Goal: Transaction & Acquisition: Purchase product/service

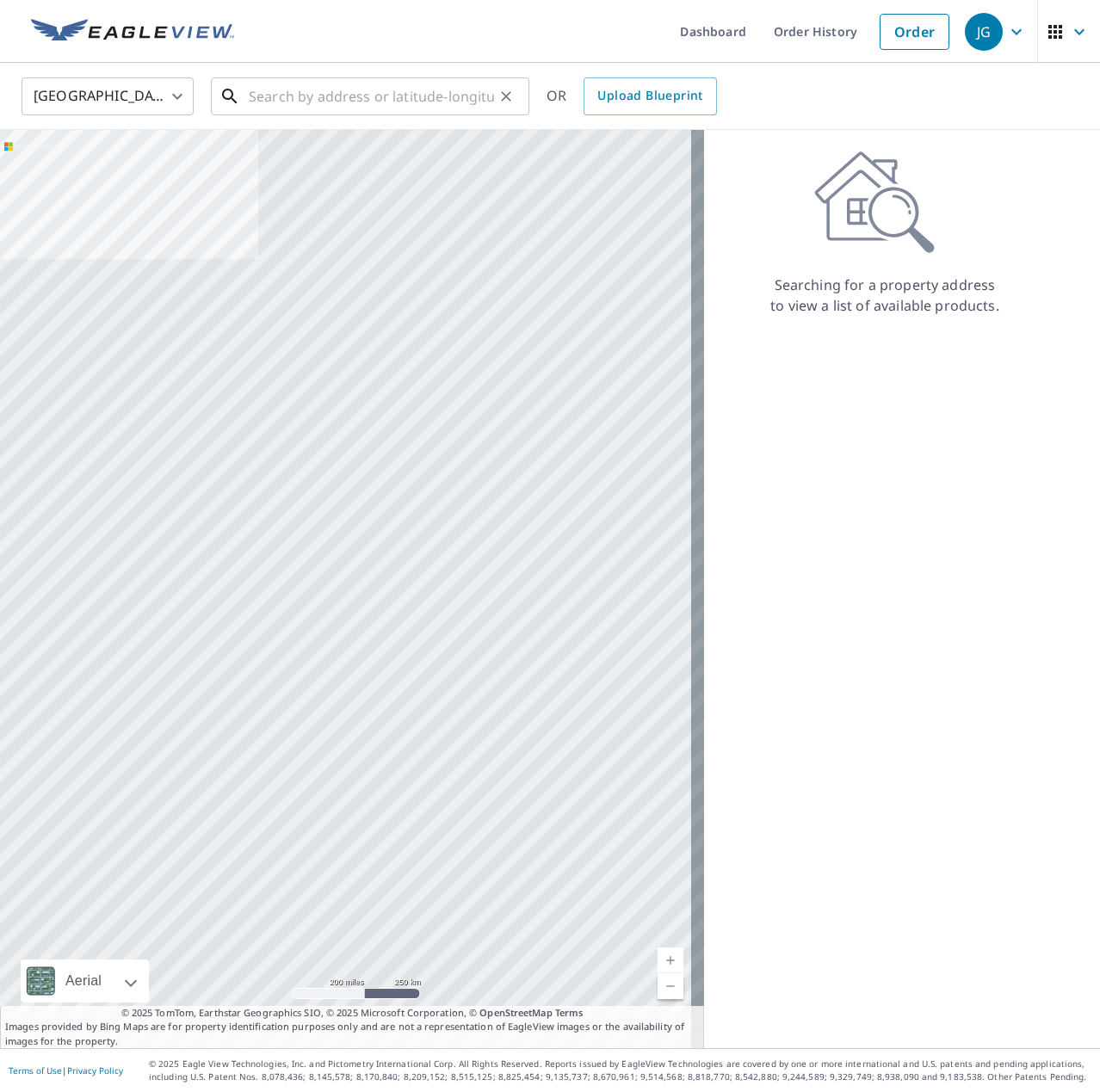
click at [337, 101] on input "text" at bounding box center [371, 96] width 245 height 48
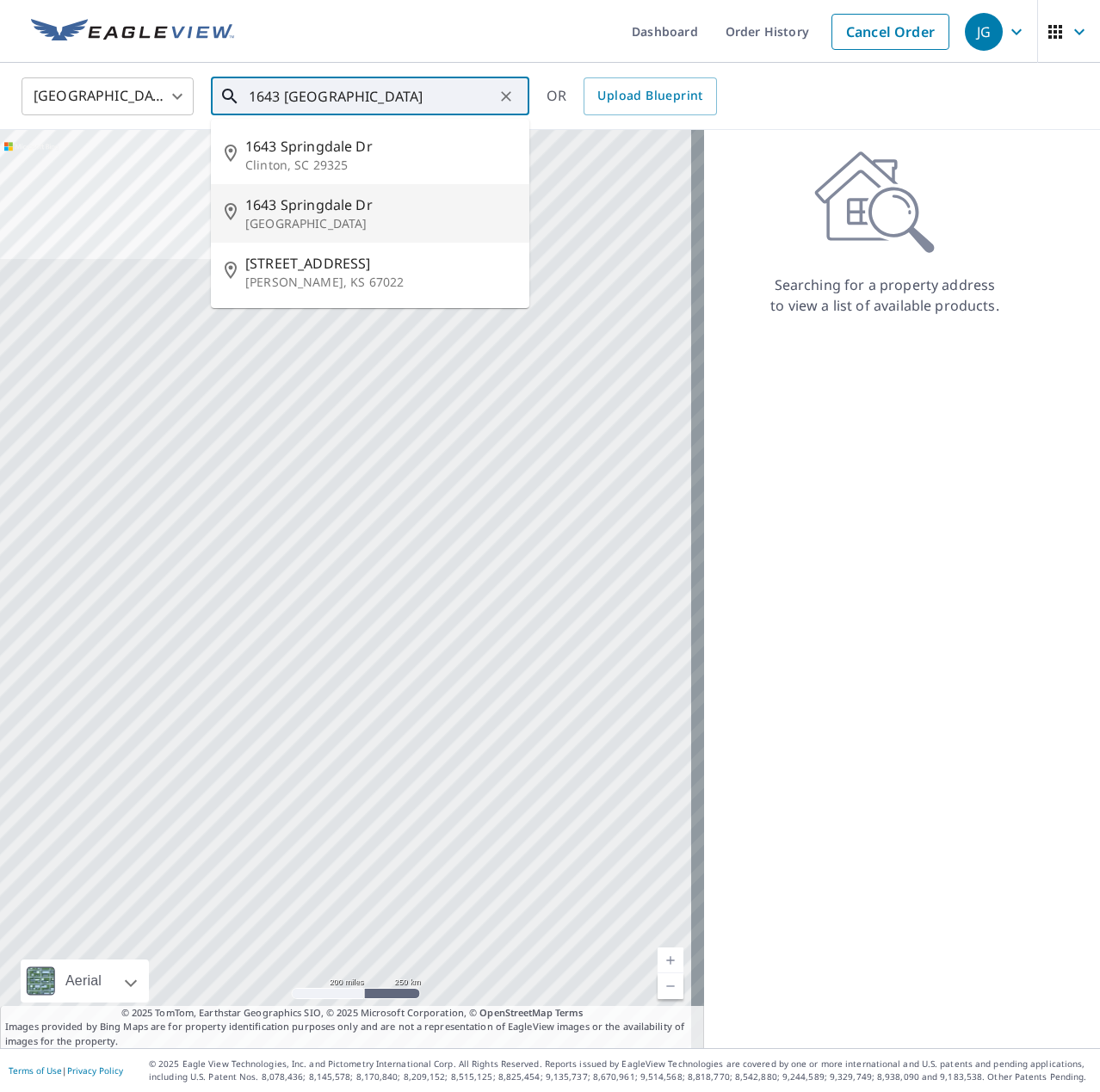
click at [349, 223] on p "[GEOGRAPHIC_DATA]" at bounding box center [380, 223] width 270 height 17
type input "[STREET_ADDRESS][PERSON_NAME]"
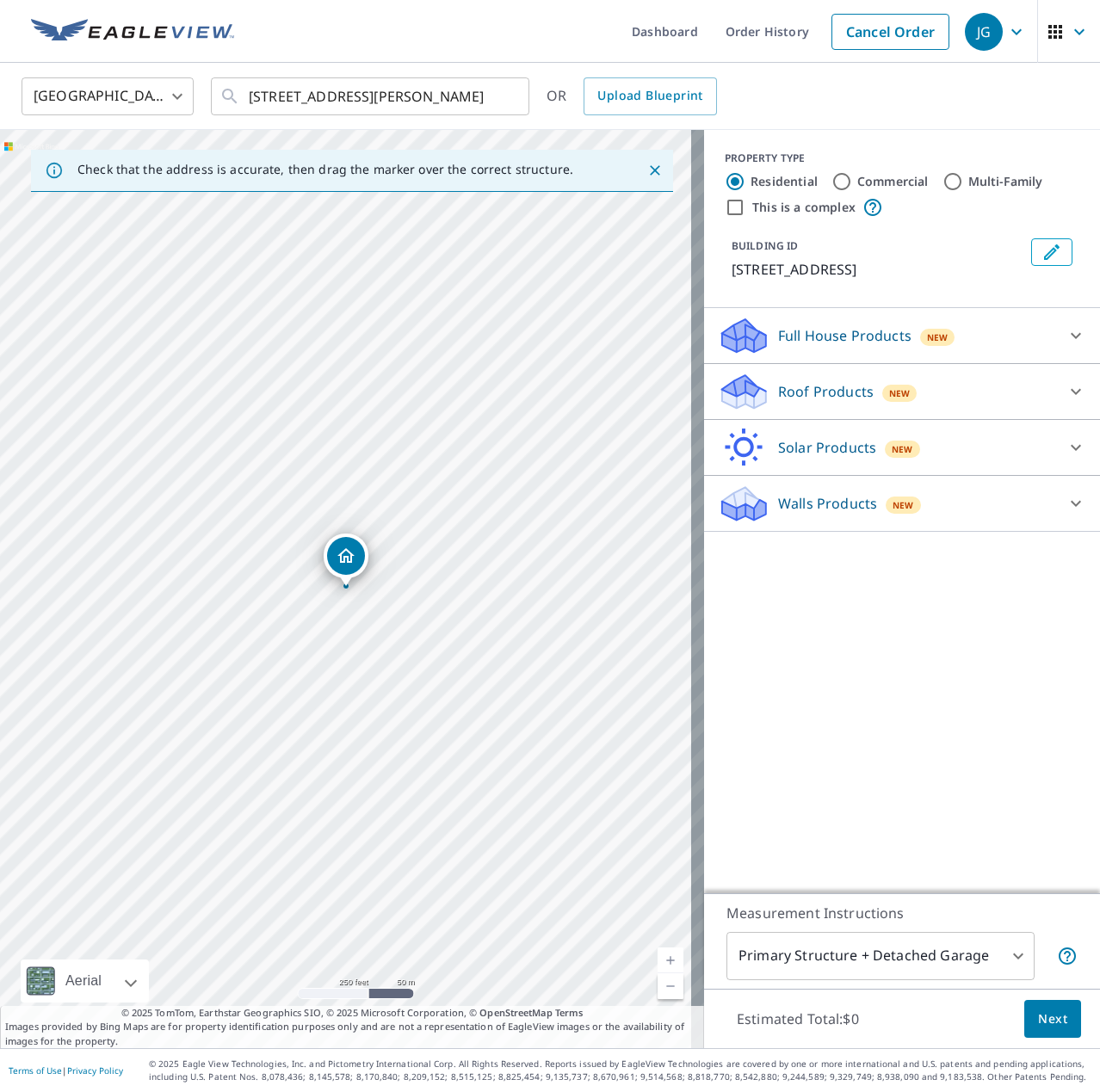
click at [950, 517] on div "Walls Products New" at bounding box center [885, 504] width 337 height 40
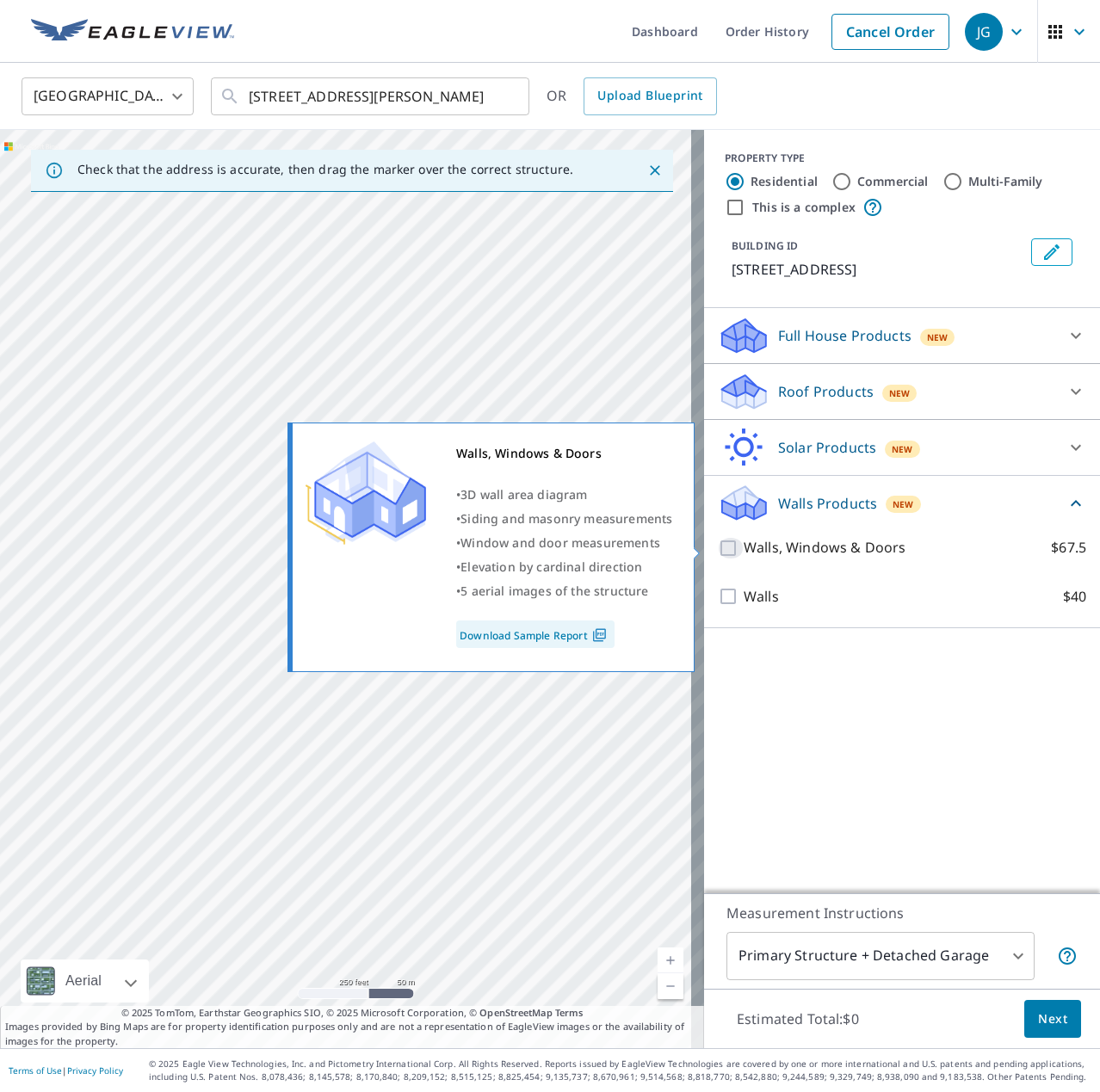
click at [720, 549] on input "Walls, Windows & Doors $67.5" at bounding box center [730, 548] width 26 height 21
checkbox input "true"
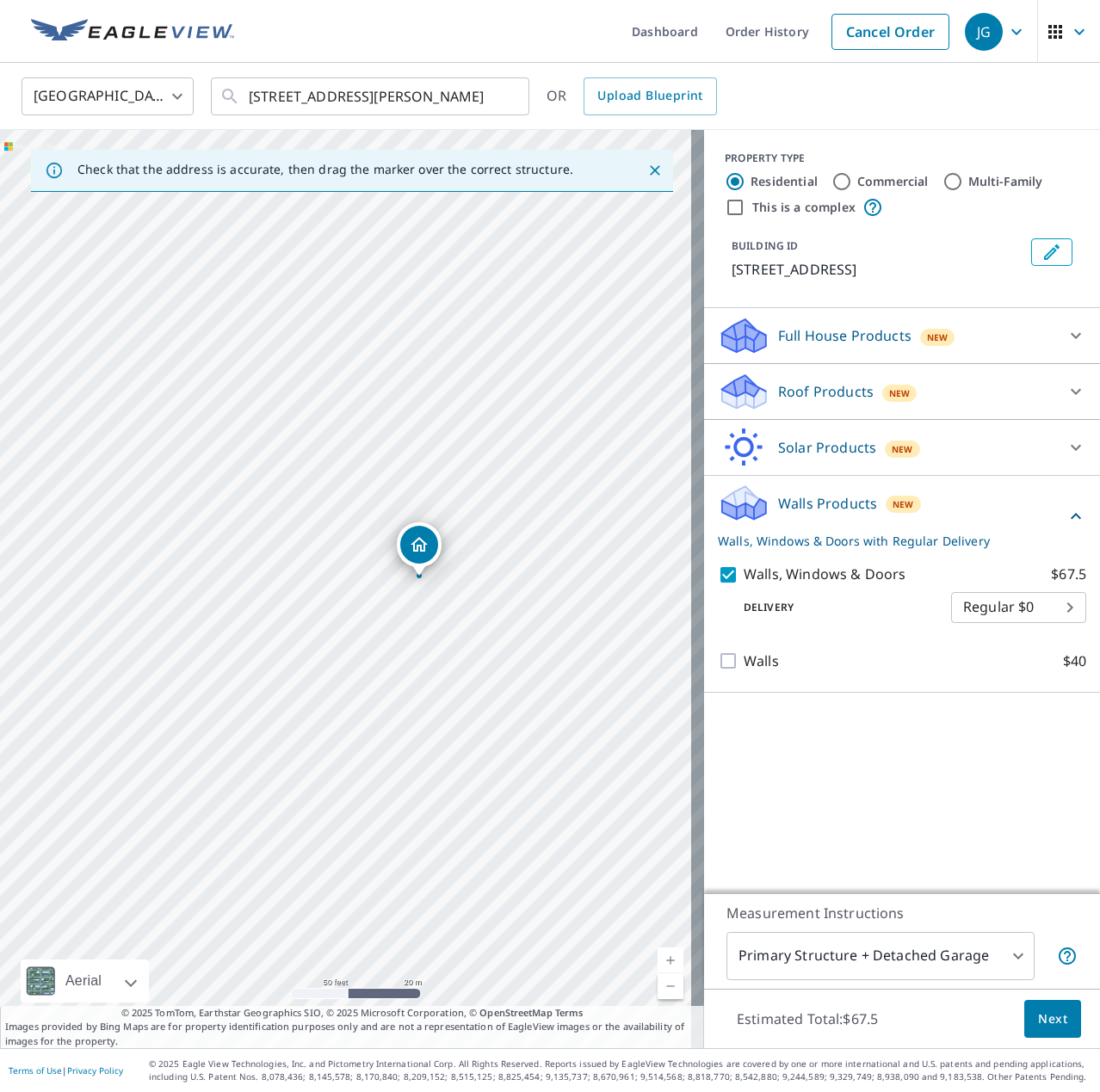
click at [1024, 1018] on button "Next" at bounding box center [1052, 1019] width 57 height 38
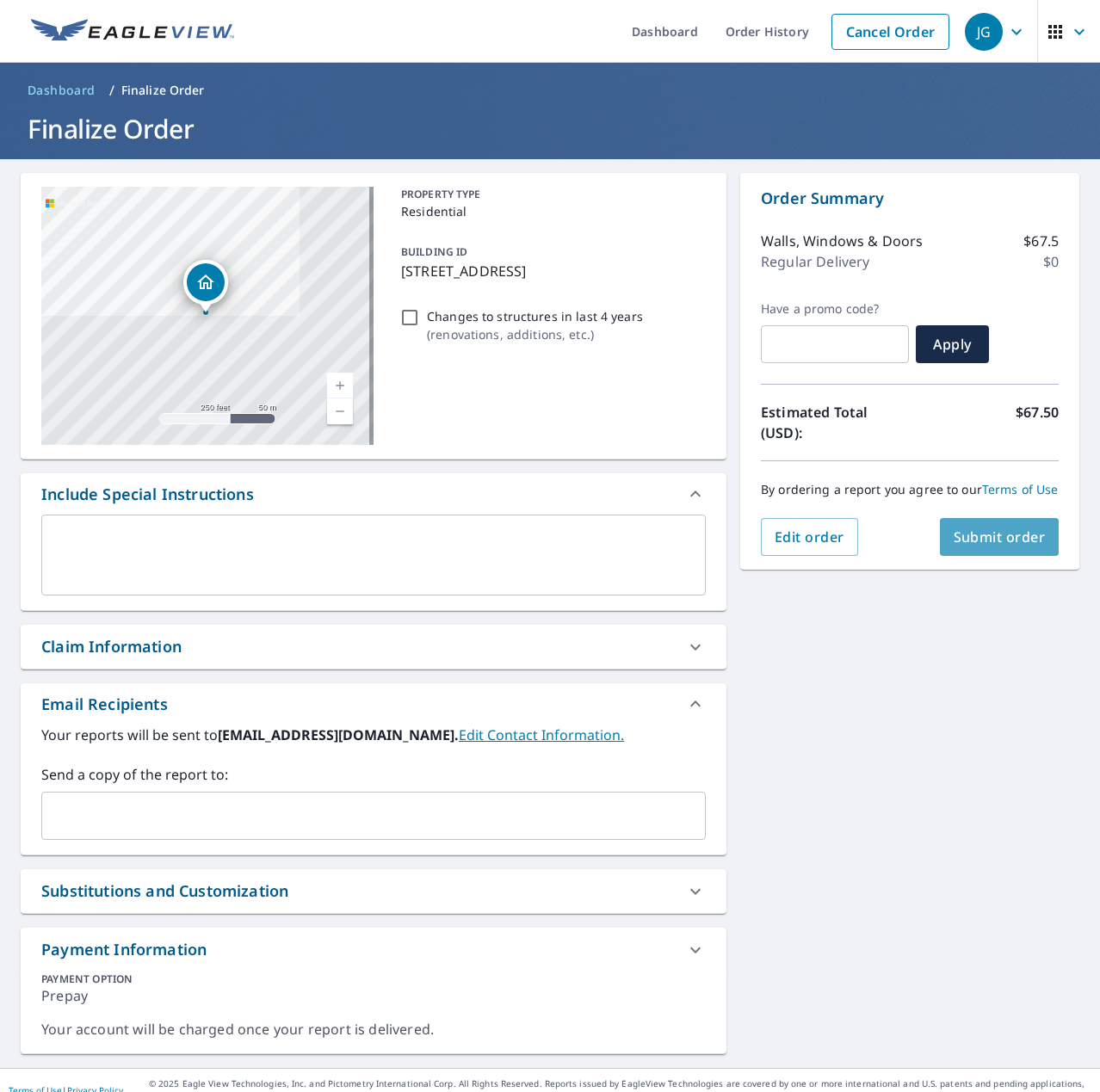
click at [991, 546] on span "Submit order" at bounding box center [999, 536] width 92 height 19
